Goal: Find specific page/section: Find specific page/section

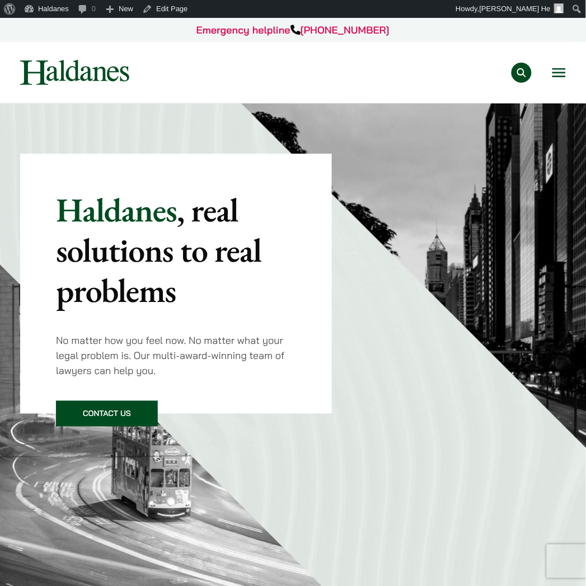
click at [561, 74] on button "Open menu" at bounding box center [558, 72] width 13 height 9
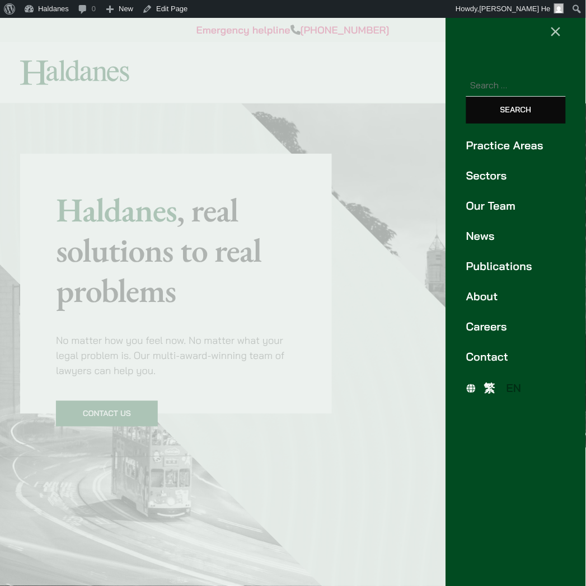
drag, startPoint x: 504, startPoint y: 204, endPoint x: 331, endPoint y: 214, distance: 173.7
click at [504, 204] on link "Our Team" at bounding box center [516, 205] width 100 height 17
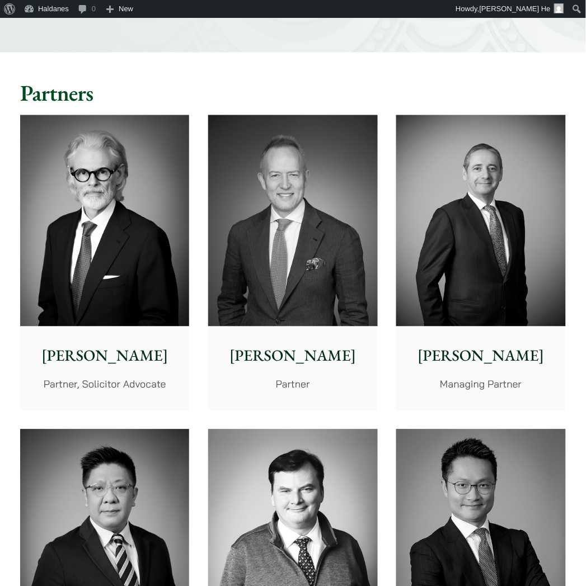
scroll to position [373, 0]
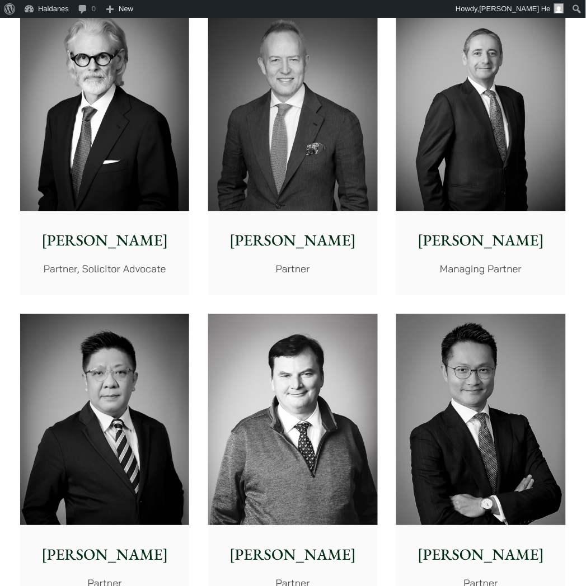
click at [82, 187] on img at bounding box center [104, 105] width 169 height 211
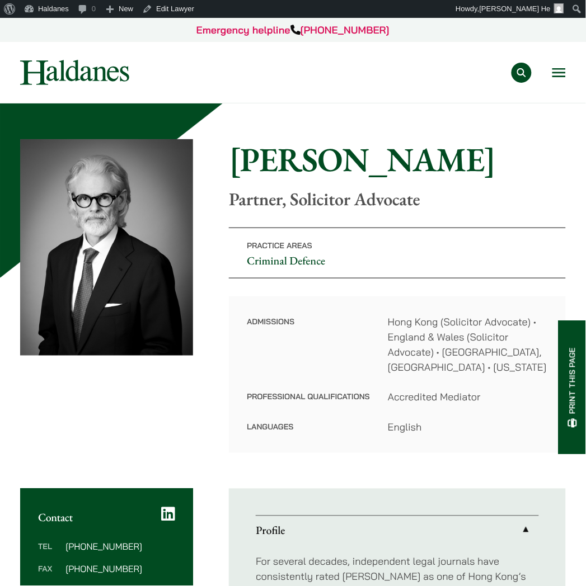
click at [567, 72] on div "Practice Areas Antitrust and Competition Law Civil Litigation & Dispute Resolut…" at bounding box center [293, 72] width 565 height 25
click at [550, 76] on div "Practice Areas Antitrust and Competition Law Civil Litigation & Dispute Resolut…" at bounding box center [356, 73] width 417 height 20
click at [558, 74] on button "Open menu" at bounding box center [558, 72] width 13 height 9
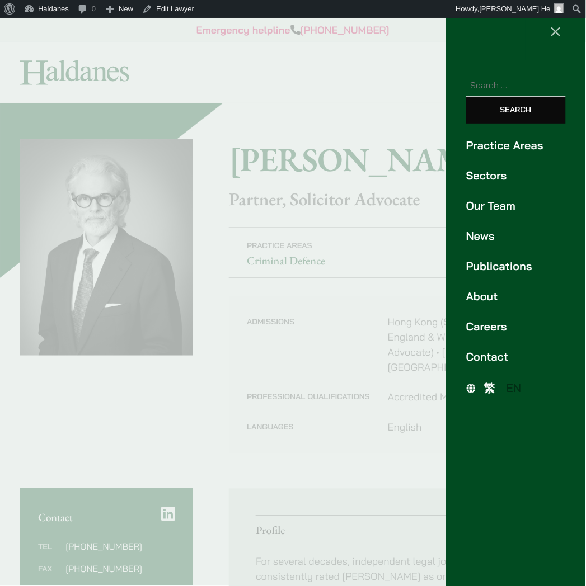
click at [487, 384] on span "繁" at bounding box center [489, 389] width 11 height 14
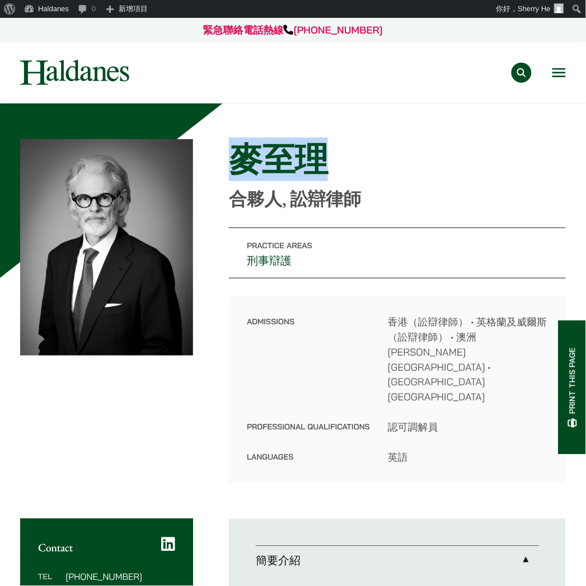
drag, startPoint x: 238, startPoint y: 153, endPoint x: 347, endPoint y: 156, distance: 109.7
click at [347, 156] on h1 "麥至理" at bounding box center [397, 159] width 337 height 40
copy h1 "麥至理"
click at [367, 206] on p "合夥人, 訟辯律師" at bounding box center [397, 199] width 337 height 21
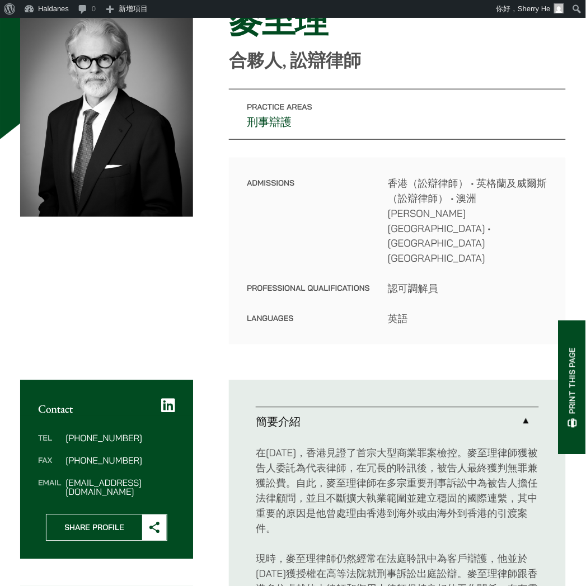
scroll to position [311, 0]
